Goal: Task Accomplishment & Management: Manage account settings

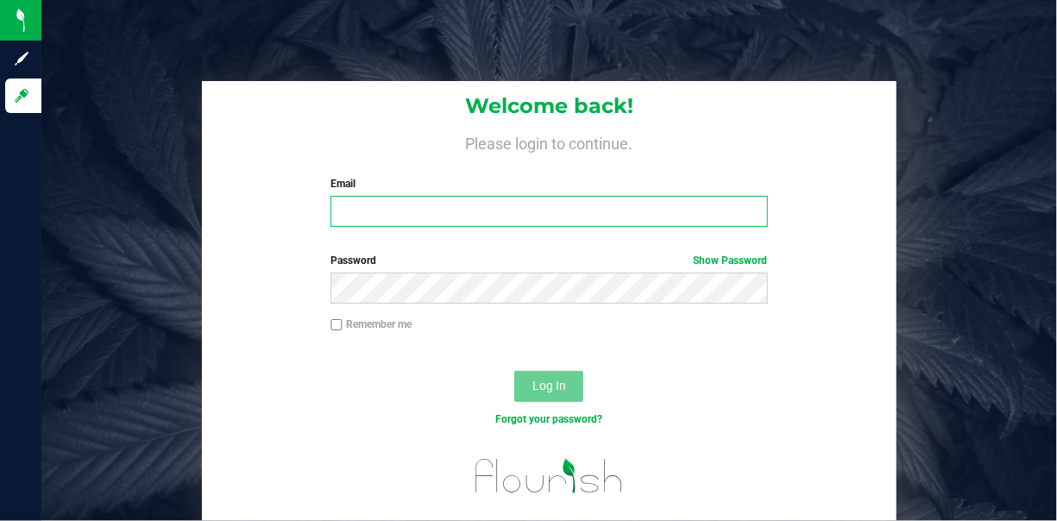
click at [375, 207] on input "Email" at bounding box center [549, 211] width 437 height 31
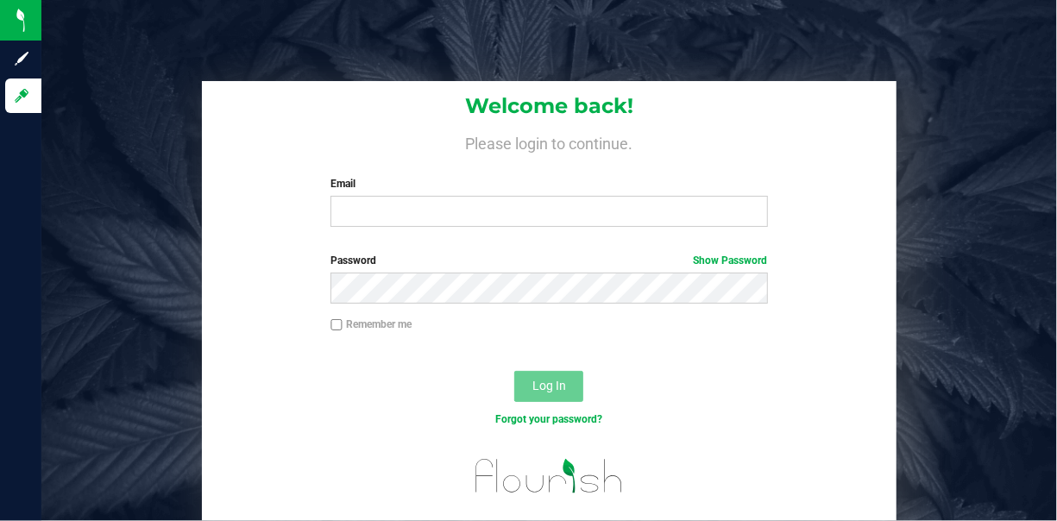
click at [392, 230] on div "Welcome back! Please login to continue. Email Required Please format your email…" at bounding box center [549, 161] width 695 height 160
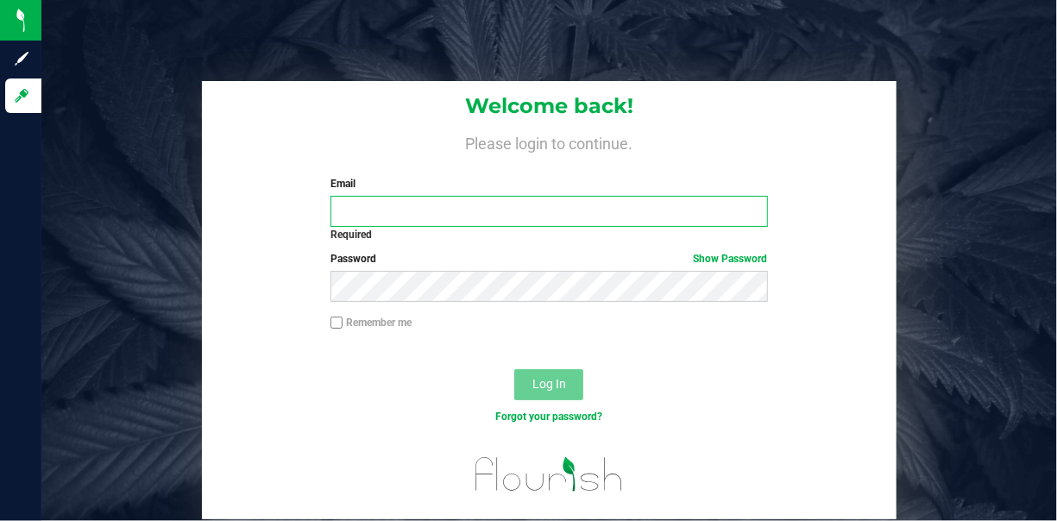
click at [422, 211] on input "Email" at bounding box center [549, 211] width 437 height 31
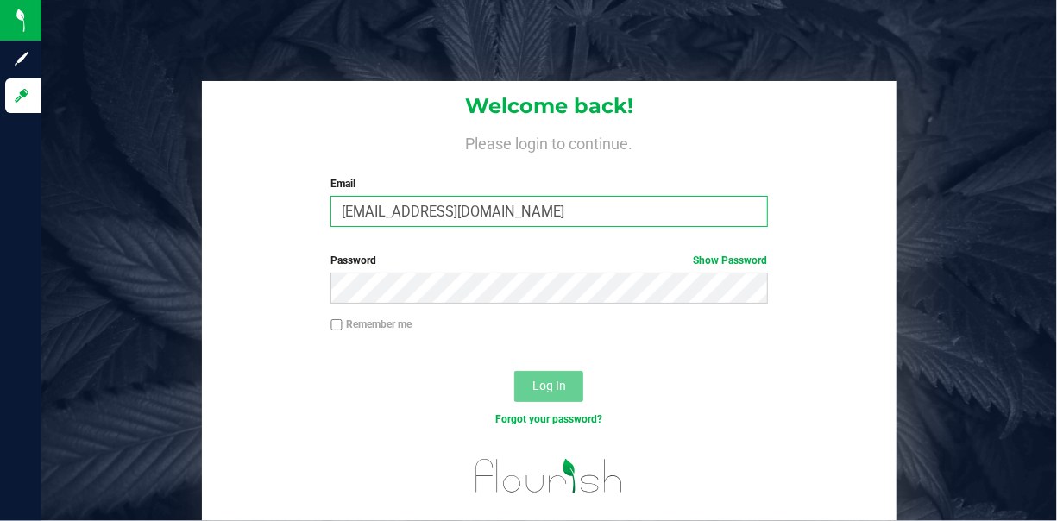
type input "[EMAIL_ADDRESS][DOMAIN_NAME]"
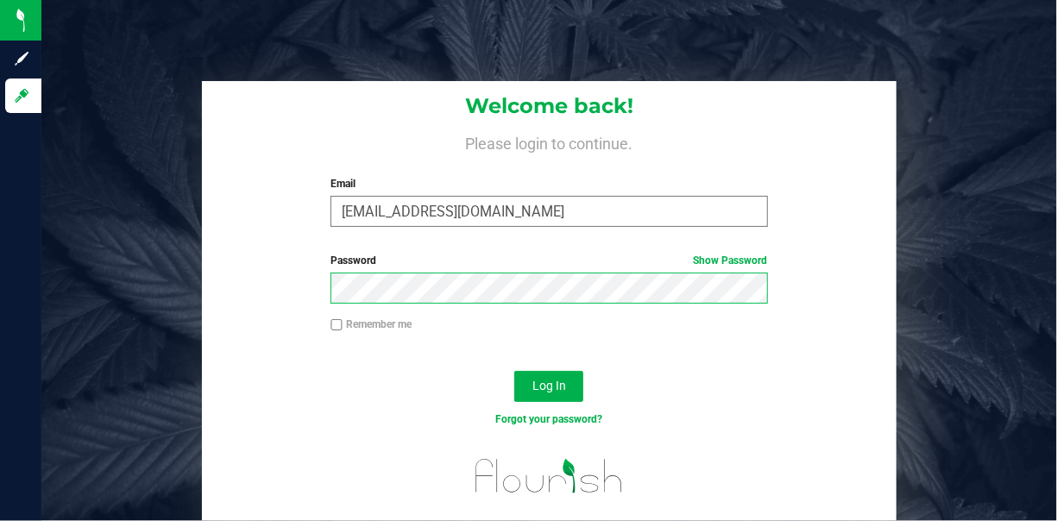
click at [514, 371] on button "Log In" at bounding box center [548, 386] width 69 height 31
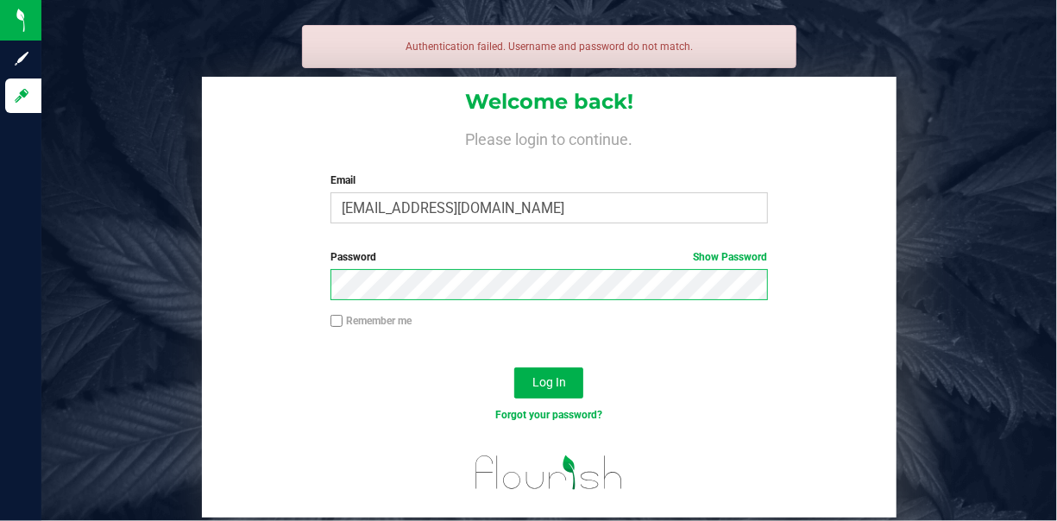
click at [514, 368] on button "Log In" at bounding box center [548, 383] width 69 height 31
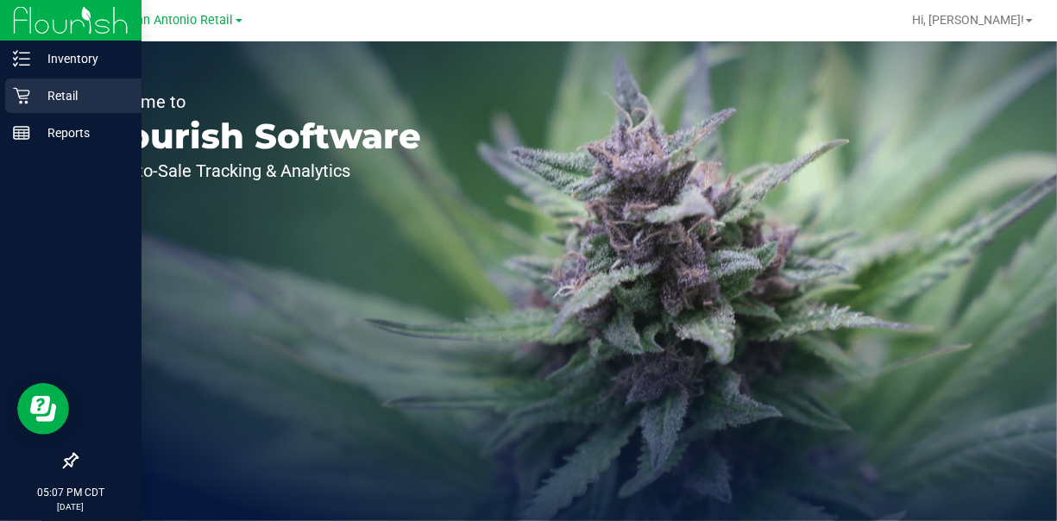
click at [34, 107] on div "Retail" at bounding box center [73, 96] width 136 height 35
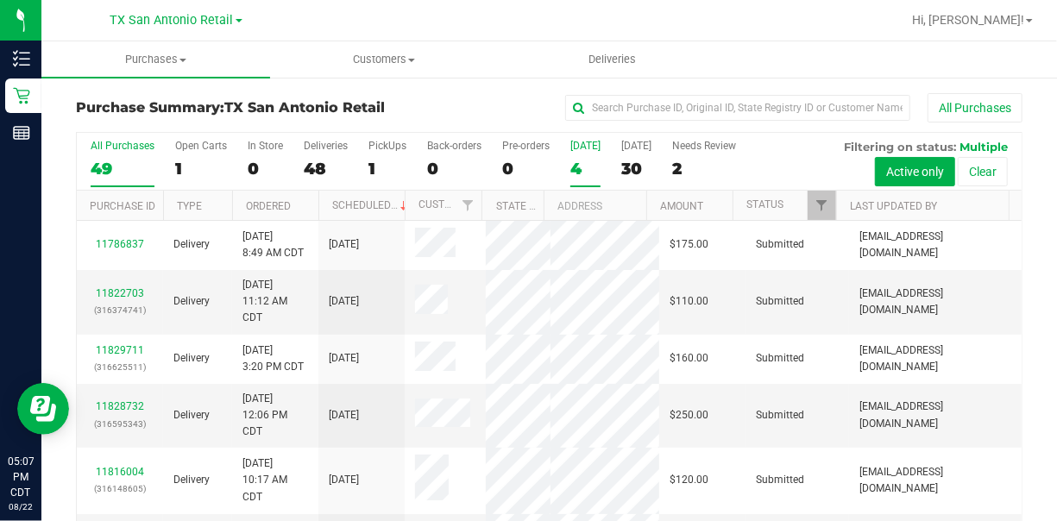
click at [584, 159] on div "4" at bounding box center [586, 169] width 30 height 20
click at [0, 0] on input "[DATE] 4" at bounding box center [0, 0] width 0 height 0
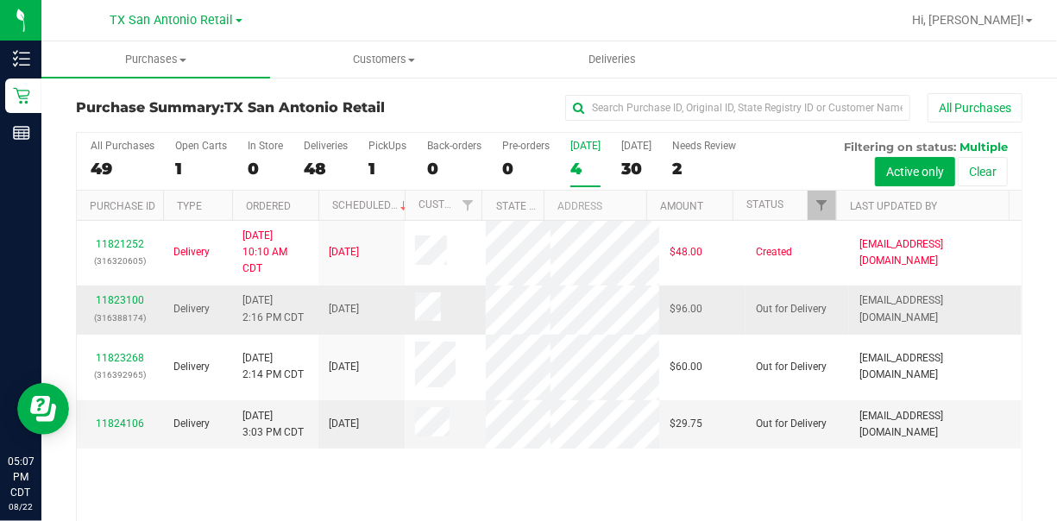
scroll to position [109, 0]
click at [102, 293] on div "11823100 (316388174)" at bounding box center [120, 309] width 66 height 33
click at [104, 297] on link "11823100" at bounding box center [120, 300] width 48 height 12
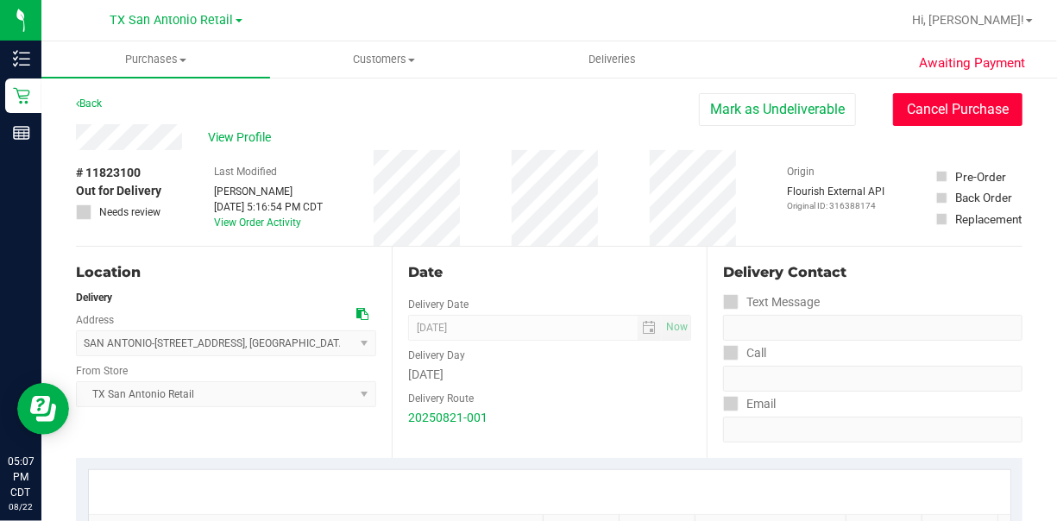
click at [959, 102] on button "Cancel Purchase" at bounding box center [957, 109] width 129 height 33
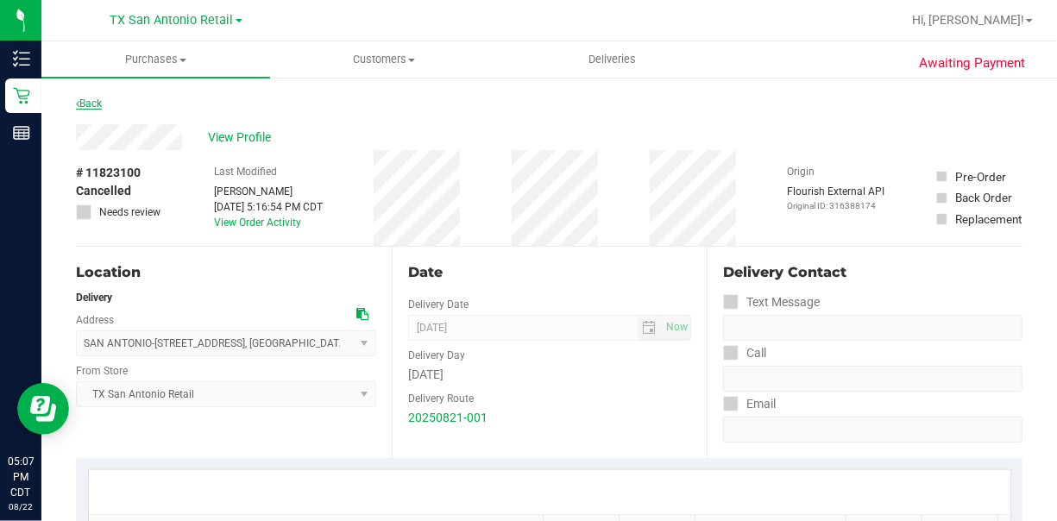
click at [94, 98] on link "Back" at bounding box center [89, 104] width 26 height 12
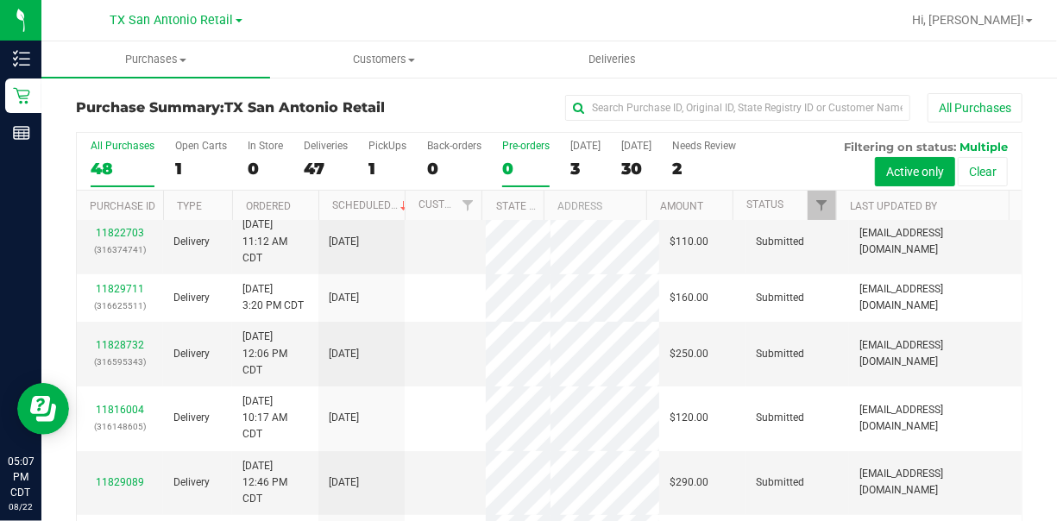
scroll to position [86, 0]
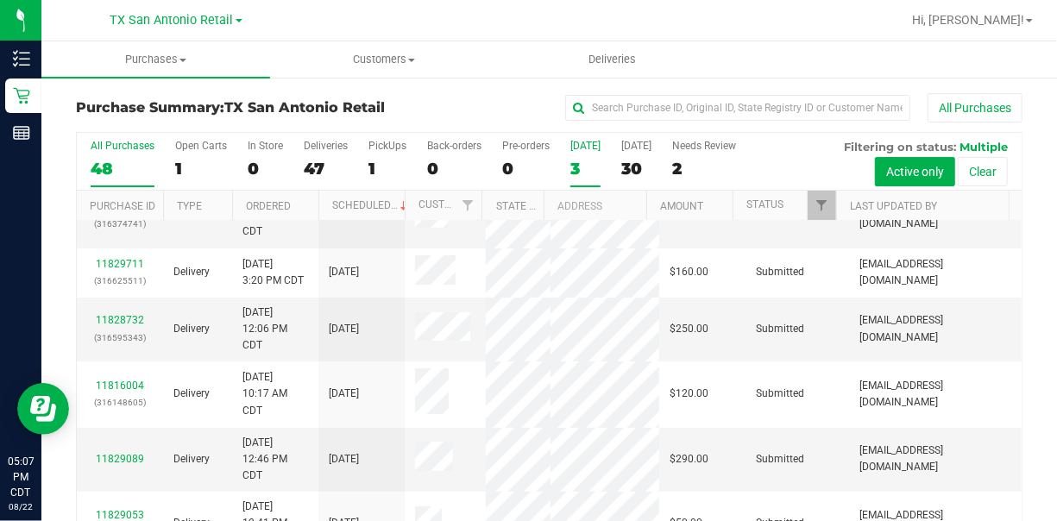
click at [581, 148] on div "[DATE]" at bounding box center [586, 146] width 30 height 12
click at [0, 0] on input "[DATE] 3" at bounding box center [0, 0] width 0 height 0
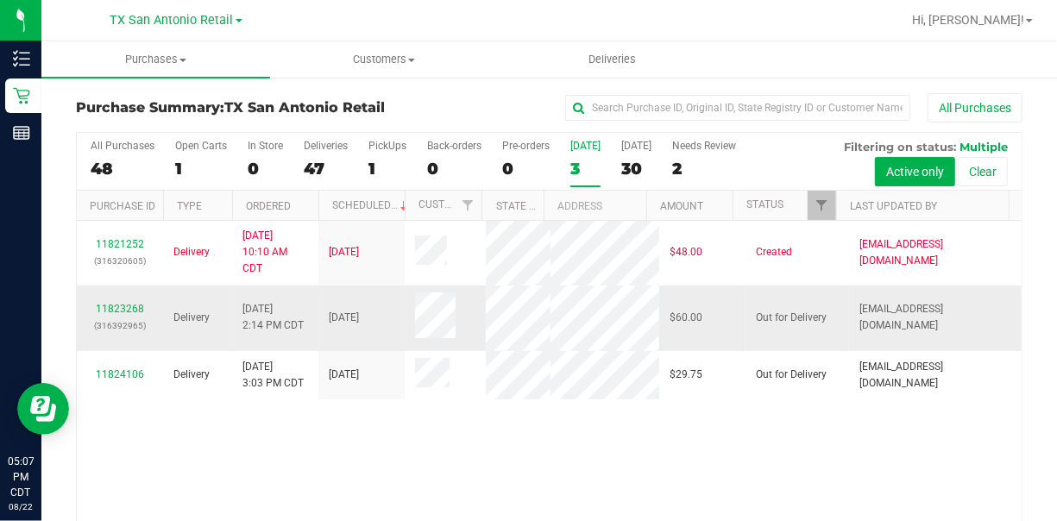
scroll to position [12, 0]
click at [130, 334] on div "11823268 (316392965)" at bounding box center [120, 317] width 66 height 33
click at [132, 315] on link "11823268" at bounding box center [120, 309] width 48 height 12
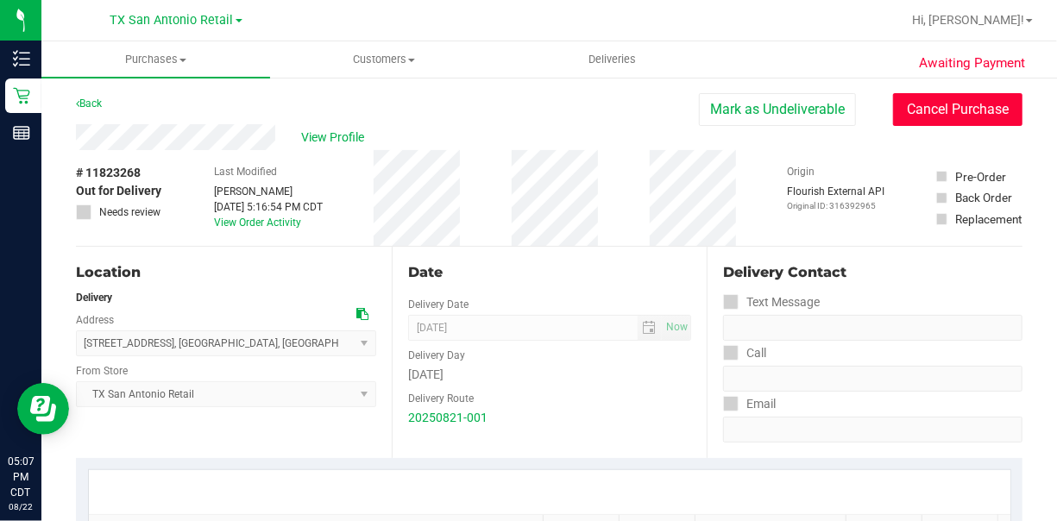
click at [968, 110] on button "Cancel Purchase" at bounding box center [957, 109] width 129 height 33
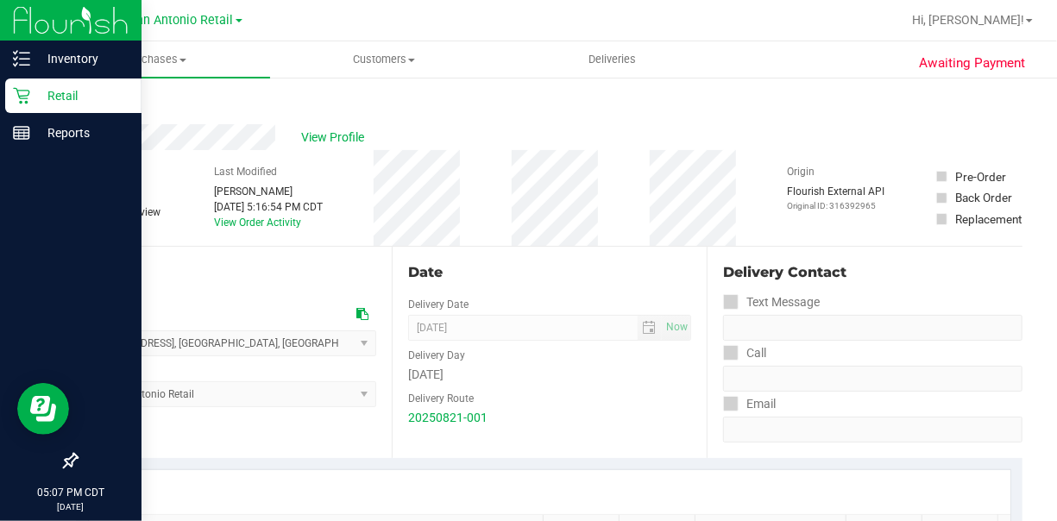
click at [22, 98] on icon at bounding box center [21, 95] width 17 height 17
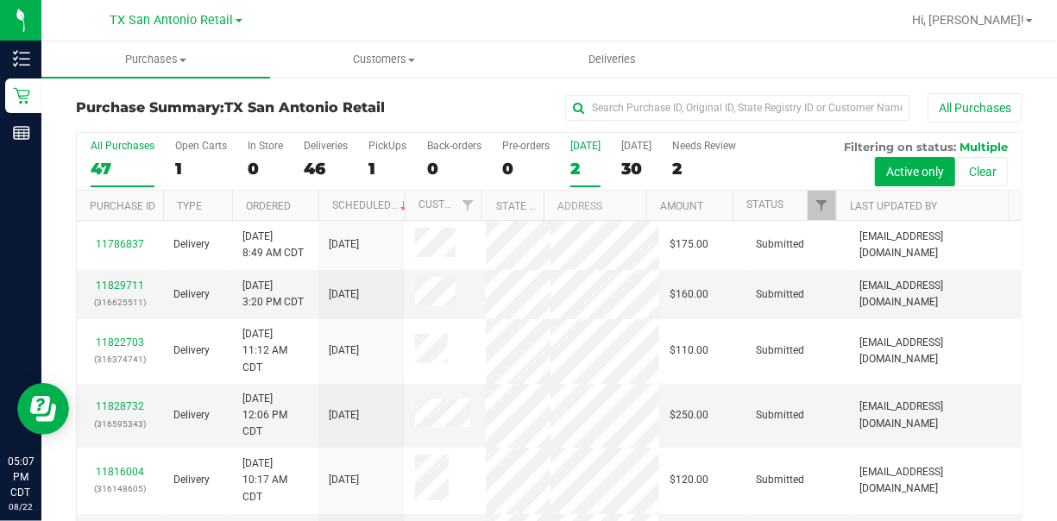
click at [591, 140] on div "[DATE]" at bounding box center [586, 146] width 30 height 12
click at [0, 0] on input "[DATE] 2" at bounding box center [0, 0] width 0 height 0
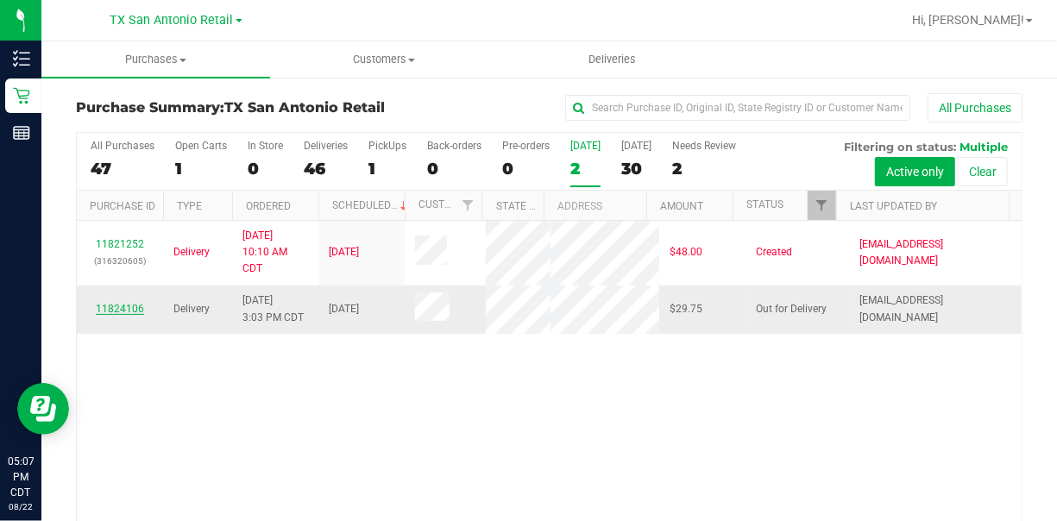
click at [123, 315] on link "11824106" at bounding box center [120, 309] width 48 height 12
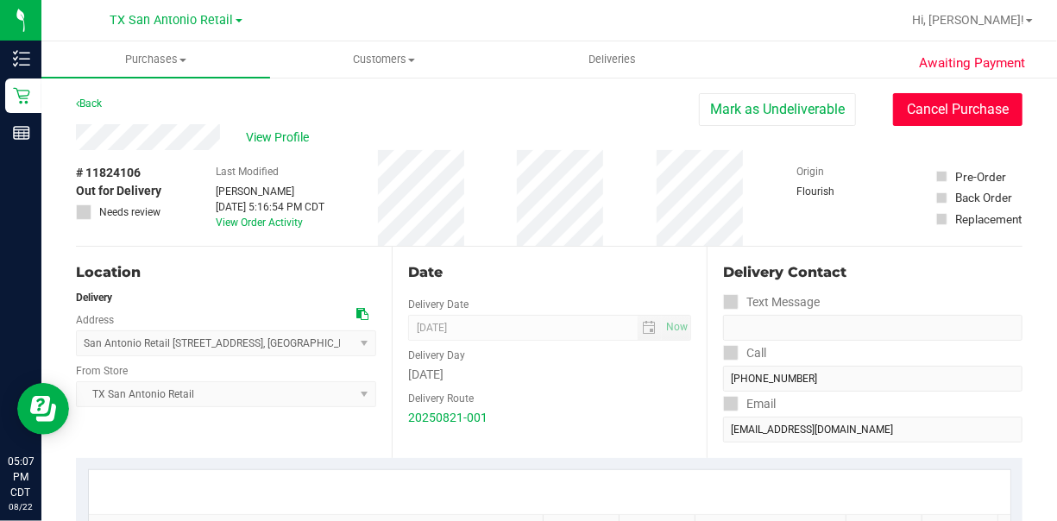
click at [971, 117] on button "Cancel Purchase" at bounding box center [957, 109] width 129 height 33
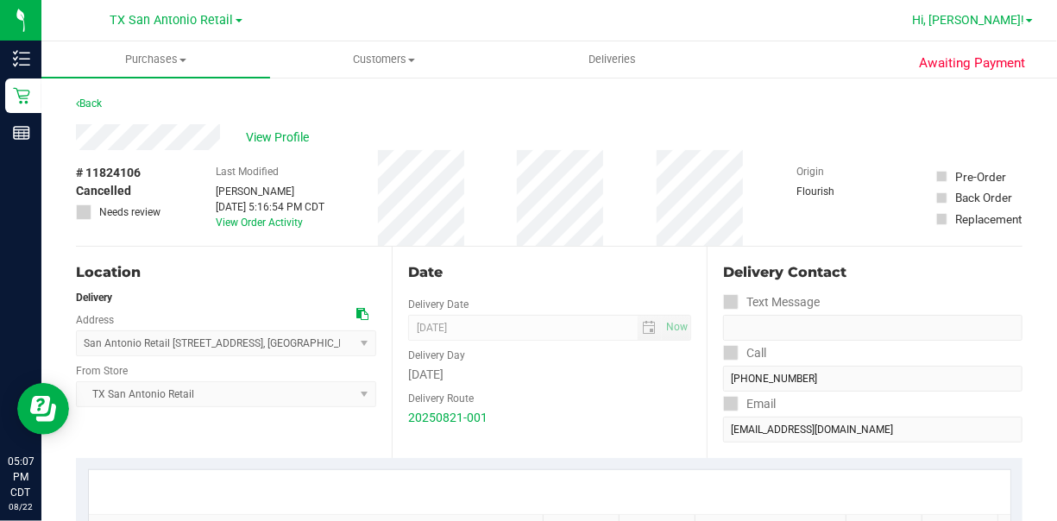
click at [1031, 19] on span at bounding box center [1029, 20] width 7 height 3
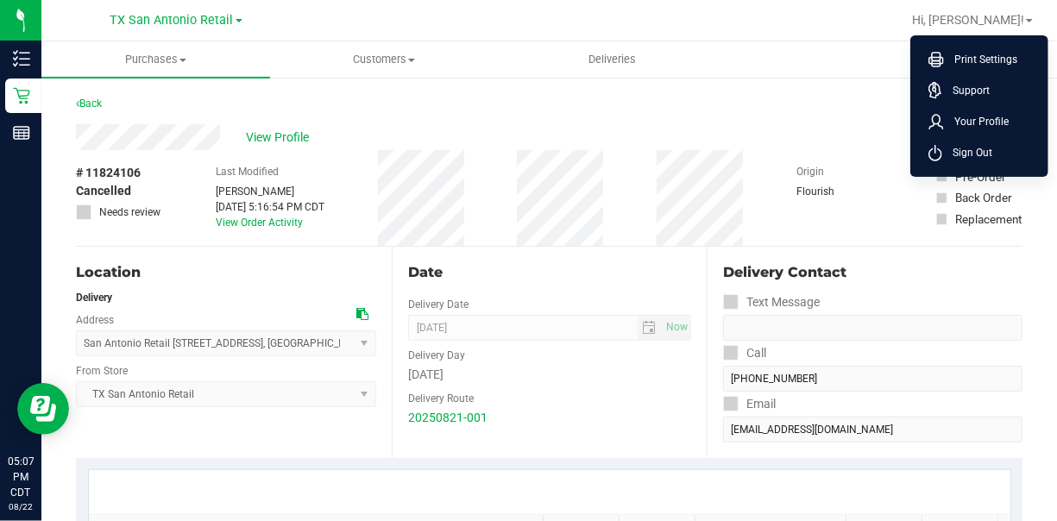
click at [998, 143] on li "Sign Out" at bounding box center [979, 152] width 129 height 31
